Goal: Register for event/course

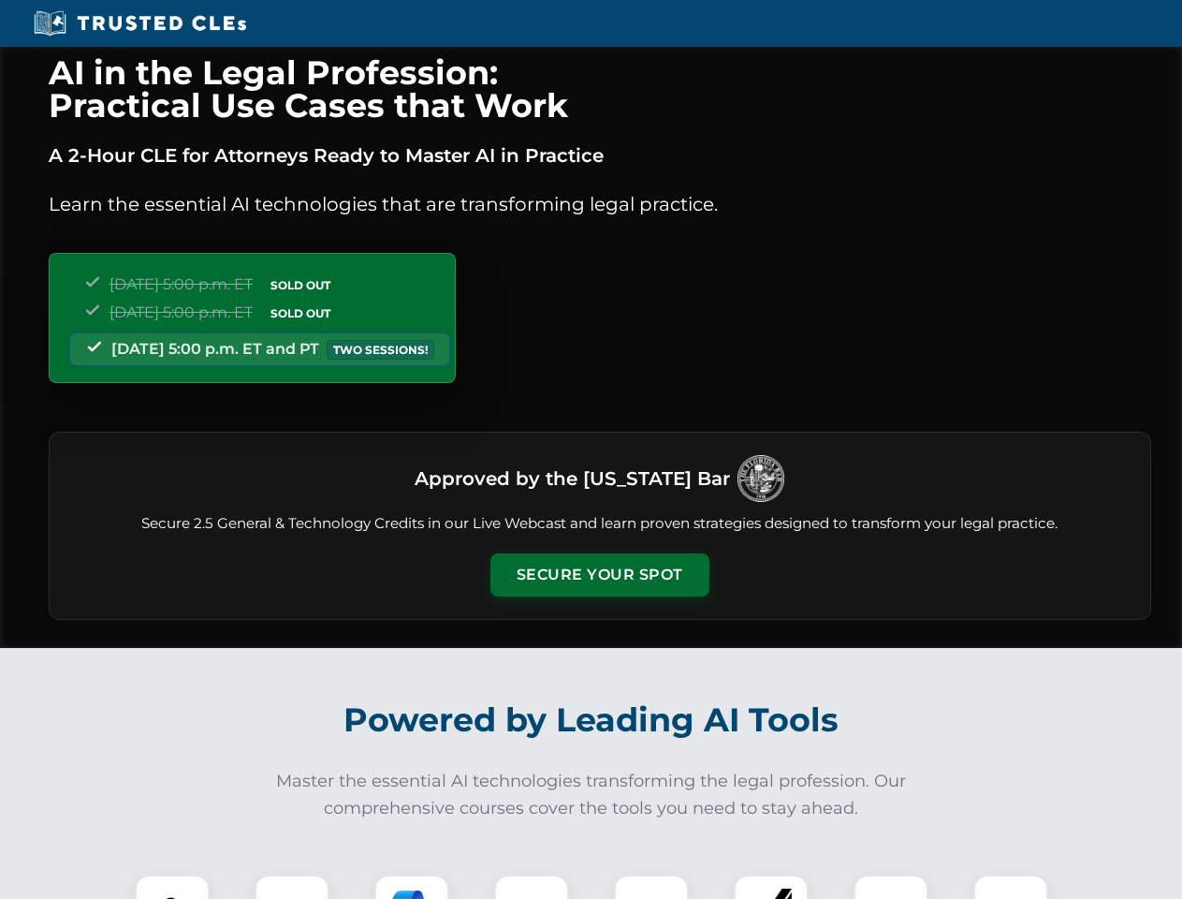
click at [599, 575] on button "Secure Your Spot" at bounding box center [600, 574] width 219 height 43
click at [172, 887] on img at bounding box center [172, 912] width 54 height 54
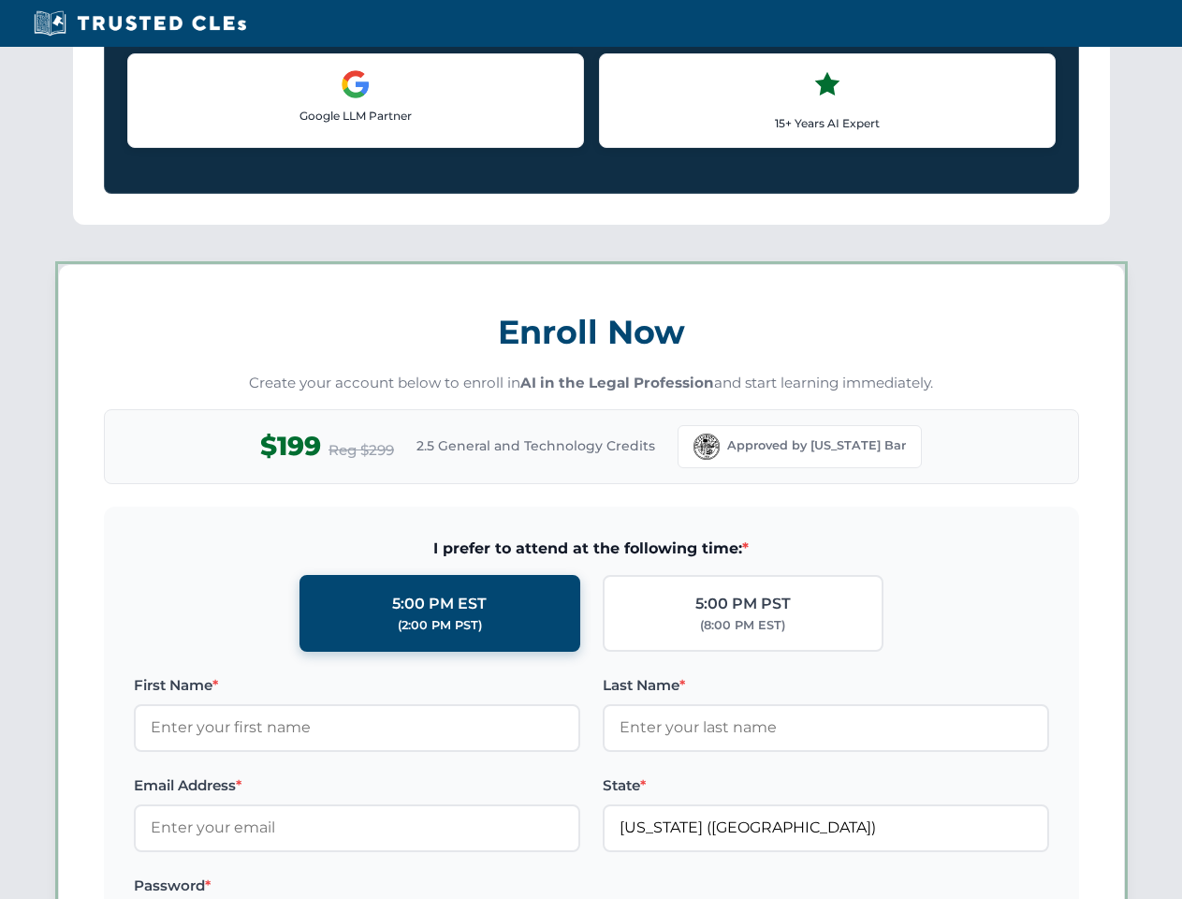
click at [412, 887] on label "Password *" at bounding box center [357, 885] width 447 height 22
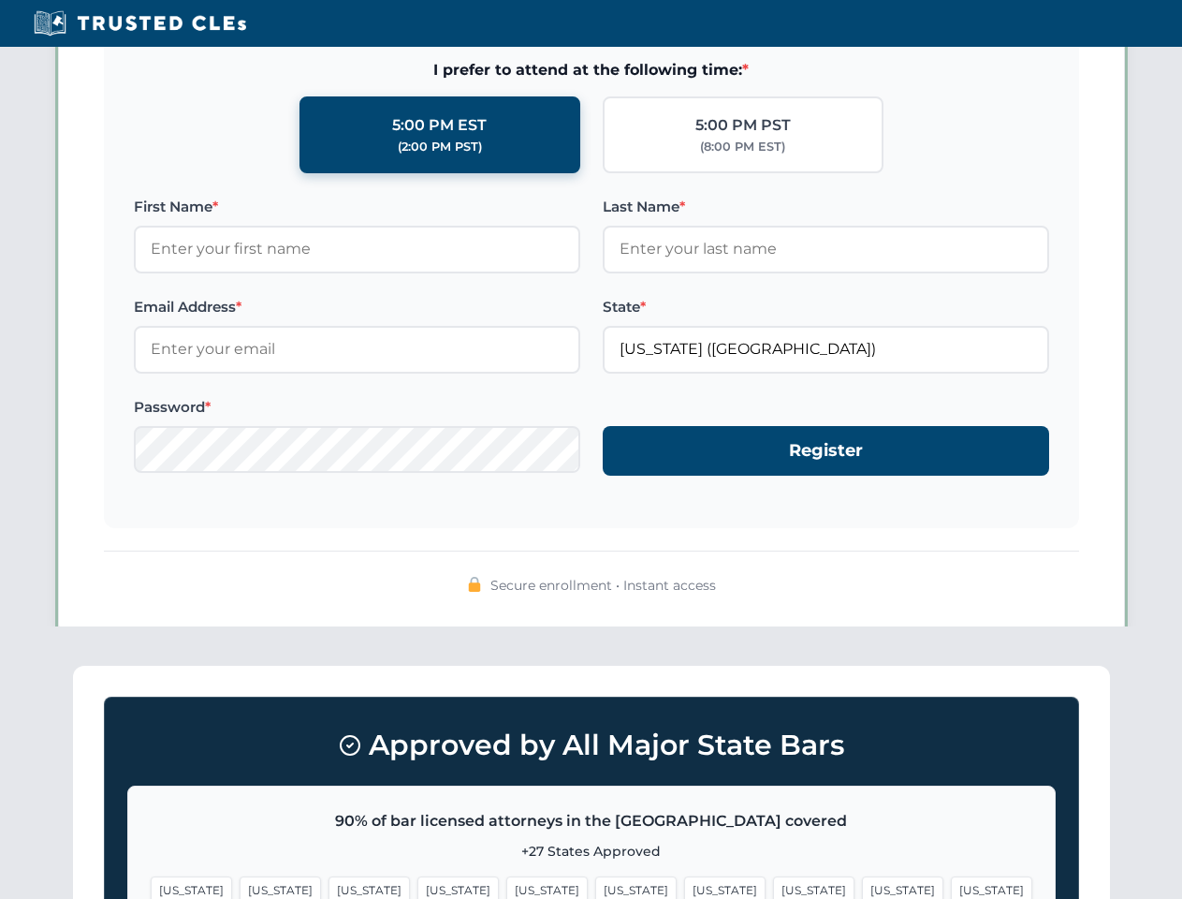
click at [862, 887] on span "[US_STATE]" at bounding box center [902, 889] width 81 height 27
